Goal: Find specific page/section: Find specific page/section

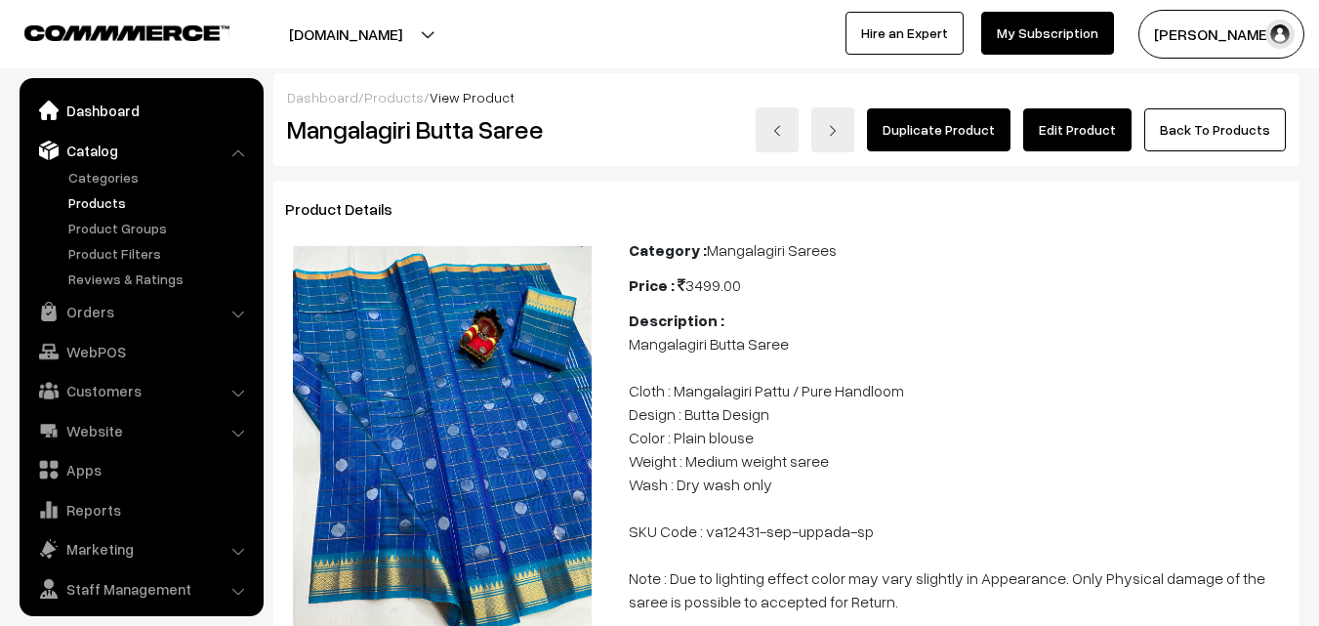
click at [106, 108] on link "Dashboard" at bounding box center [140, 110] width 232 height 35
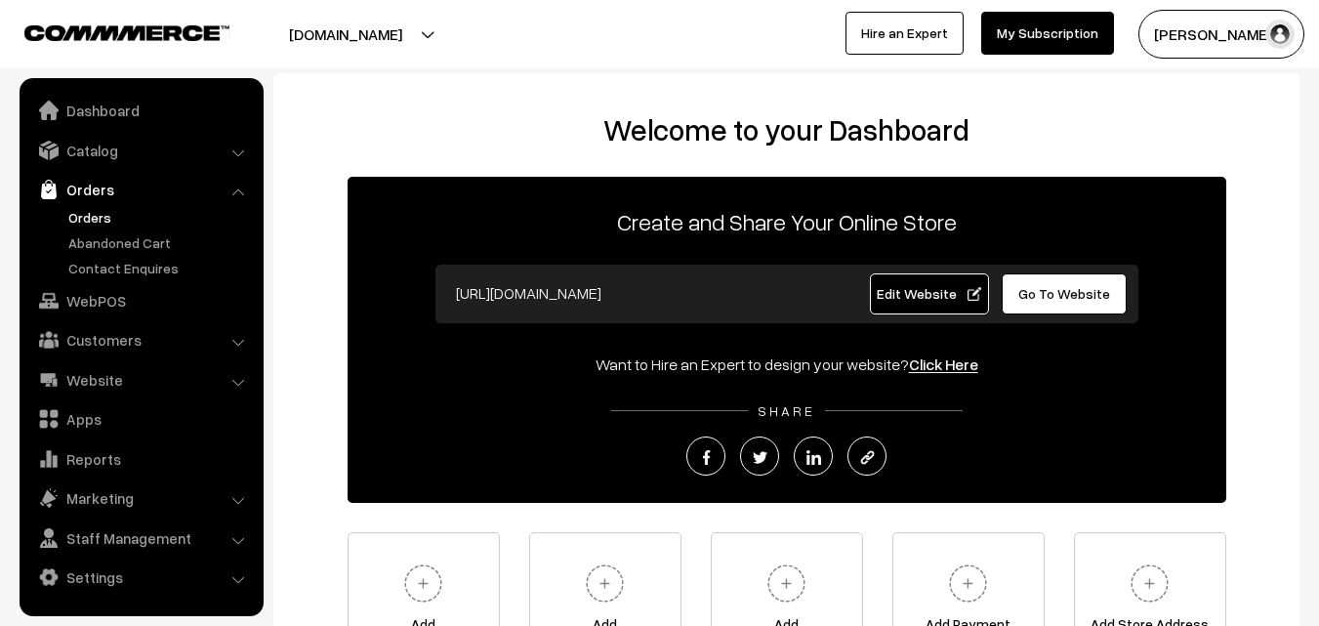
click at [95, 210] on link "Orders" at bounding box center [159, 217] width 193 height 20
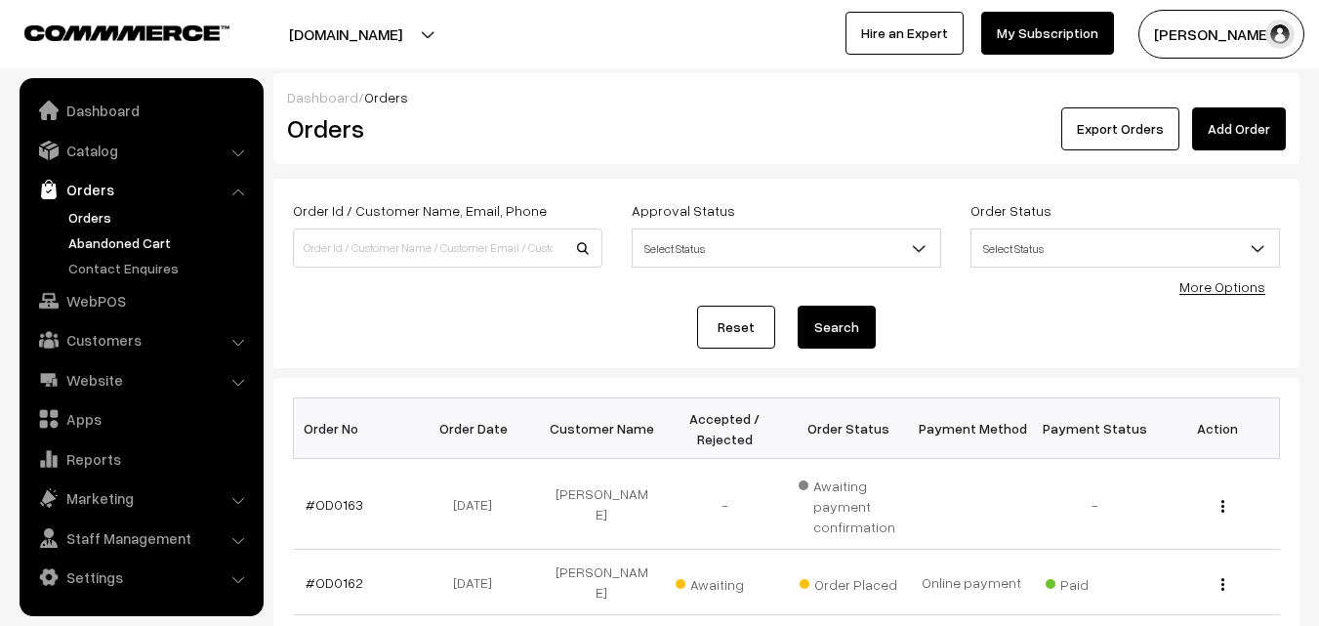
click at [98, 236] on link "Abandoned Cart" at bounding box center [159, 242] width 193 height 20
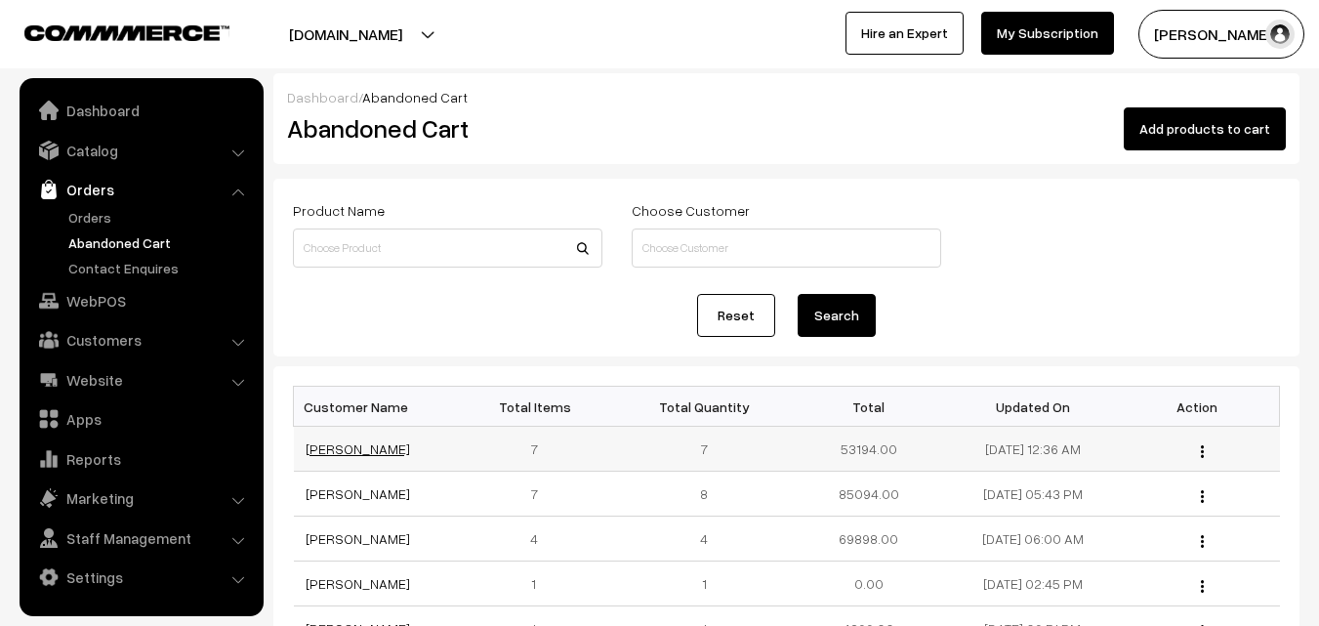
click at [364, 453] on link "[PERSON_NAME]" at bounding box center [358, 448] width 104 height 17
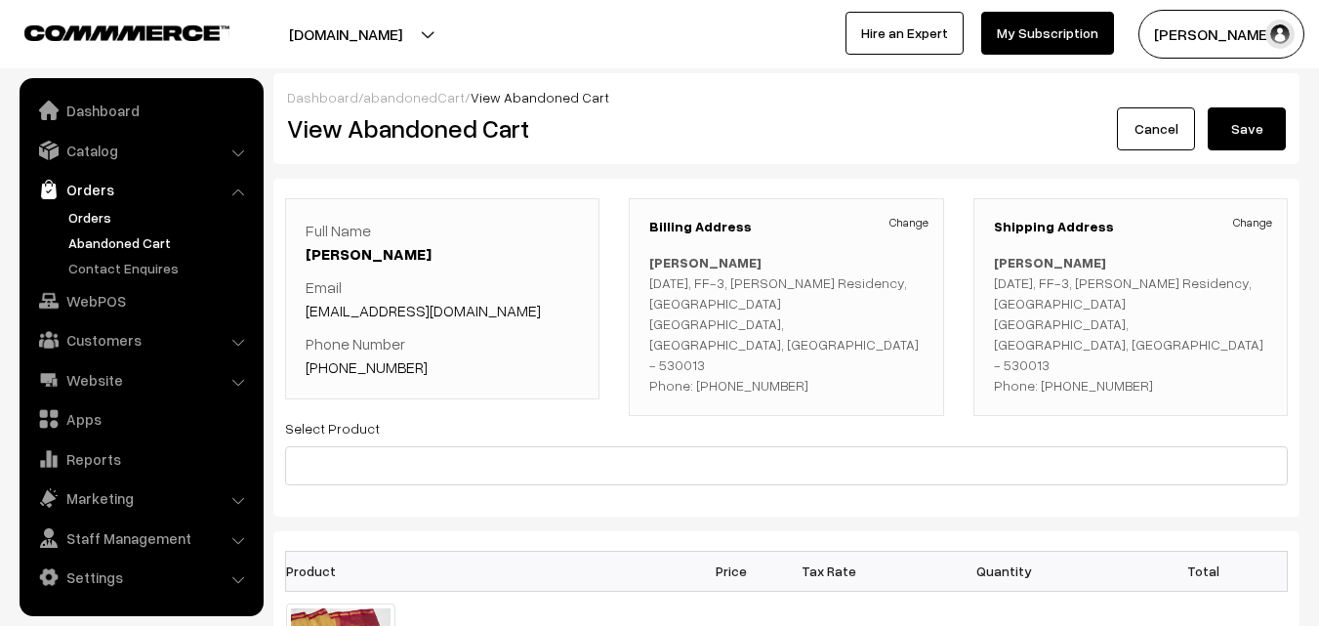
click at [101, 216] on link "Orders" at bounding box center [159, 217] width 193 height 20
